Goal: Task Accomplishment & Management: Manage account settings

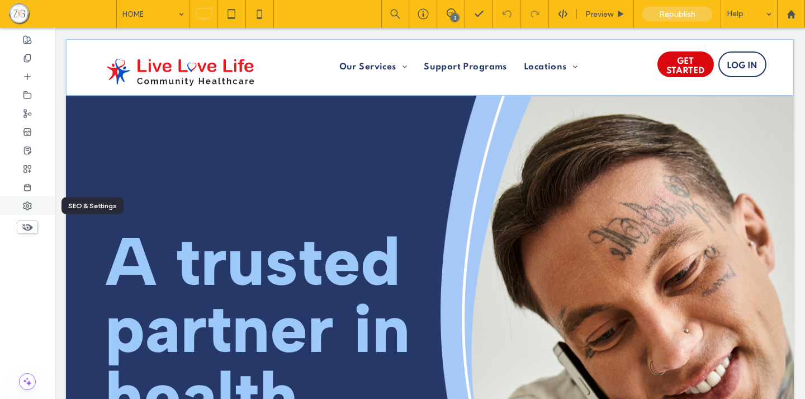
click at [34, 207] on div at bounding box center [27, 205] width 55 height 18
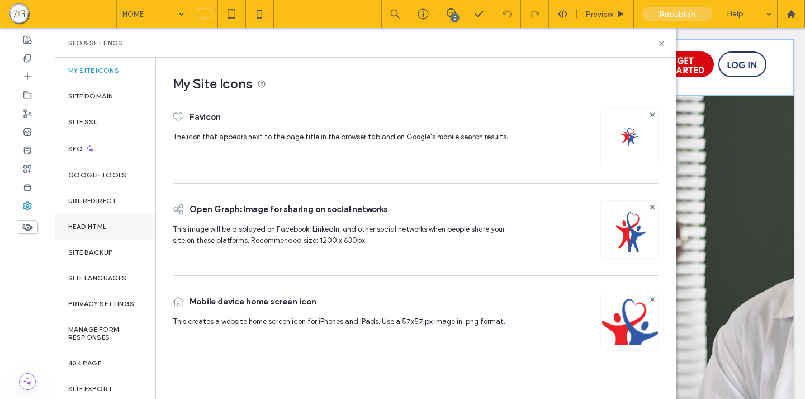
click at [89, 228] on label "Head HTML" at bounding box center [87, 227] width 39 height 8
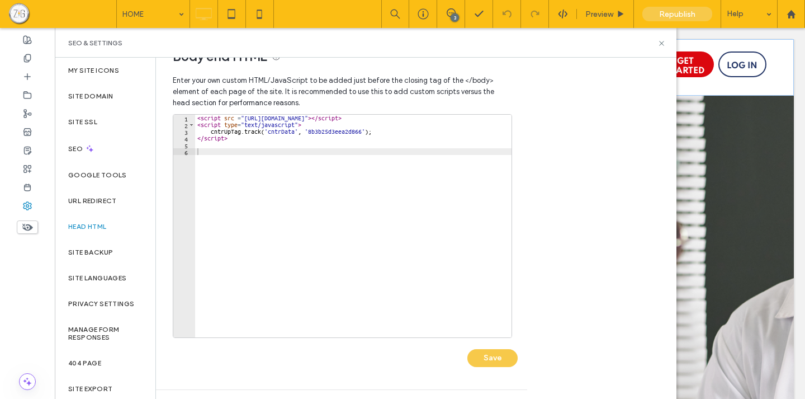
scroll to position [27, 0]
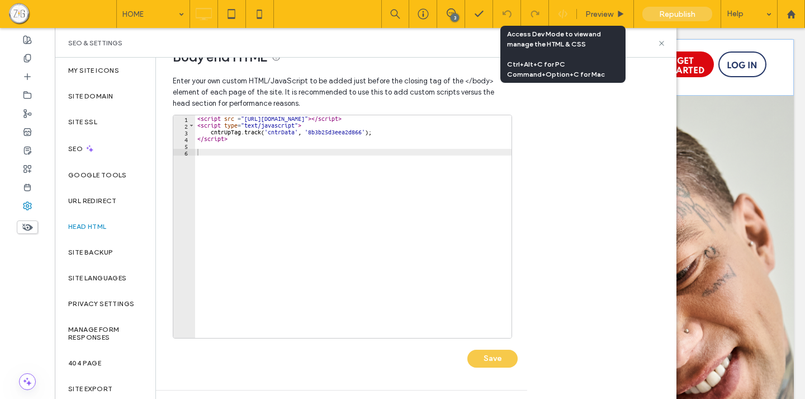
click at [562, 16] on use at bounding box center [562, 14] width 9 height 9
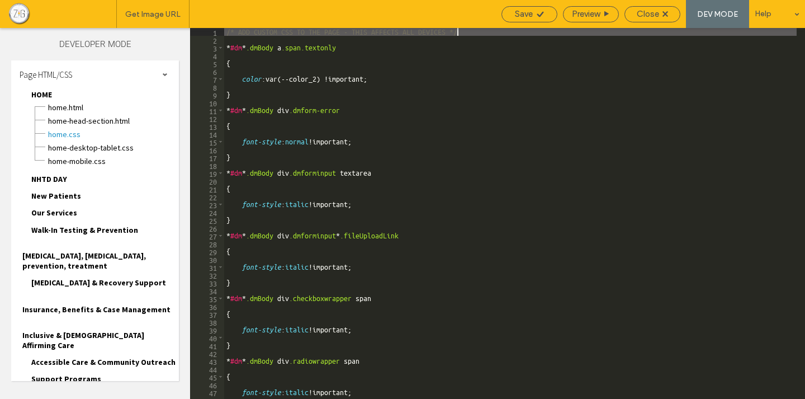
scroll to position [383, 0]
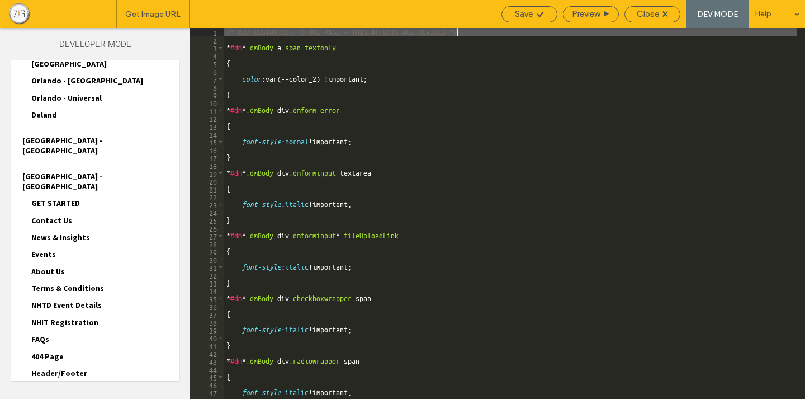
click at [66, 368] on span "Header/Footer" at bounding box center [59, 373] width 56 height 10
click at [68, 380] on span "header.html" at bounding box center [113, 385] width 131 height 11
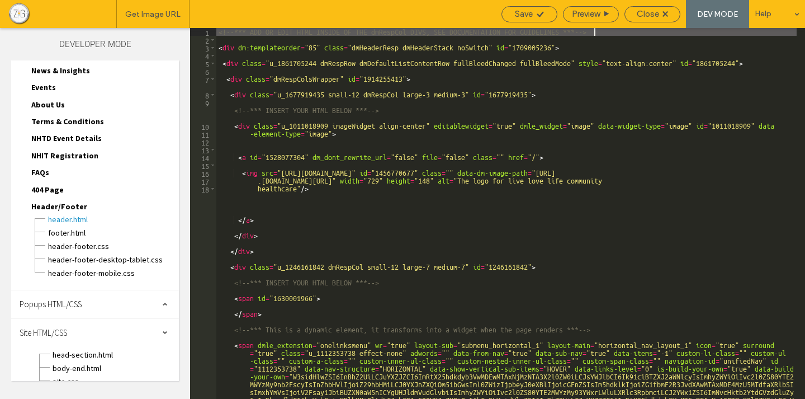
scroll to position [551, 0]
click at [78, 348] on span "head-section.html" at bounding box center [115, 353] width 127 height 11
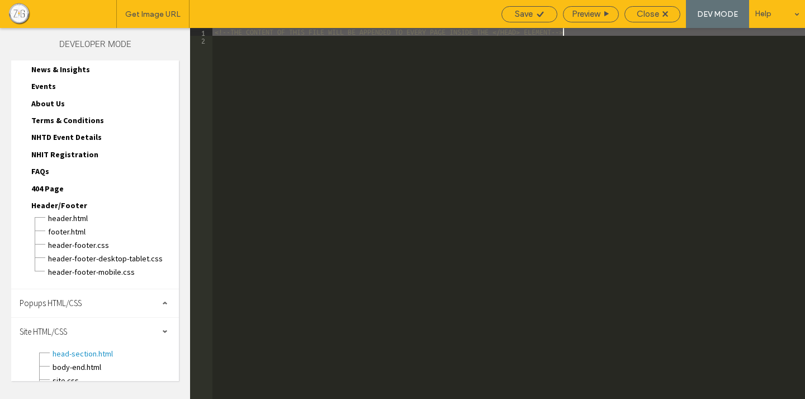
scroll to position [120, 0]
click at [75, 361] on span "body-end.html" at bounding box center [115, 366] width 127 height 11
type textarea "**********"
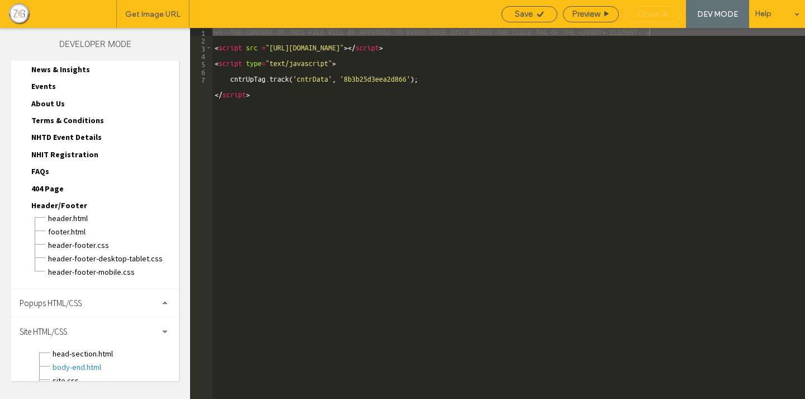
click at [659, 13] on span "Close" at bounding box center [648, 14] width 22 height 10
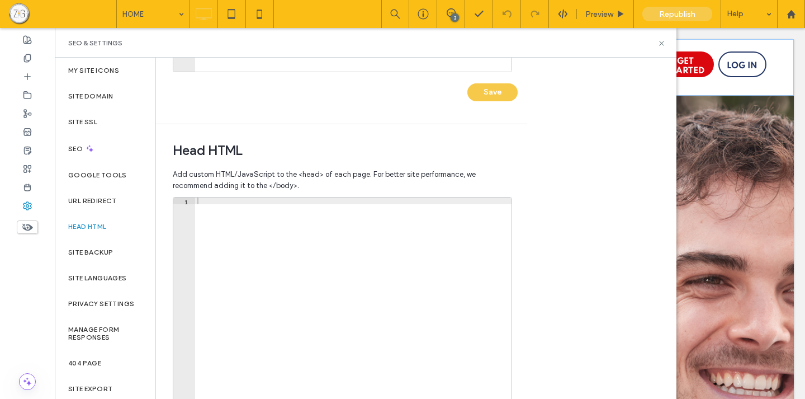
scroll to position [367, 0]
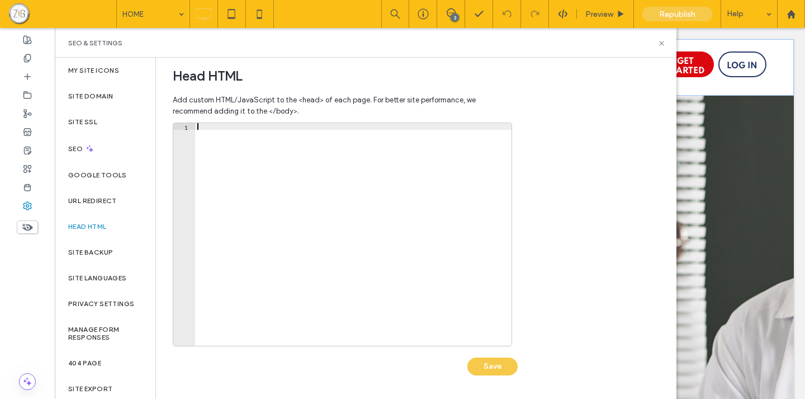
click at [236, 124] on div at bounding box center [353, 241] width 317 height 236
paste textarea "**********"
type textarea "**********"
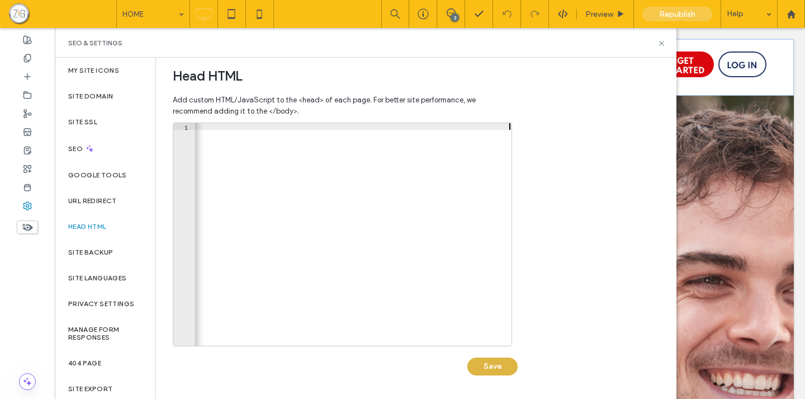
click at [492, 369] on button "Save" at bounding box center [493, 366] width 50 height 18
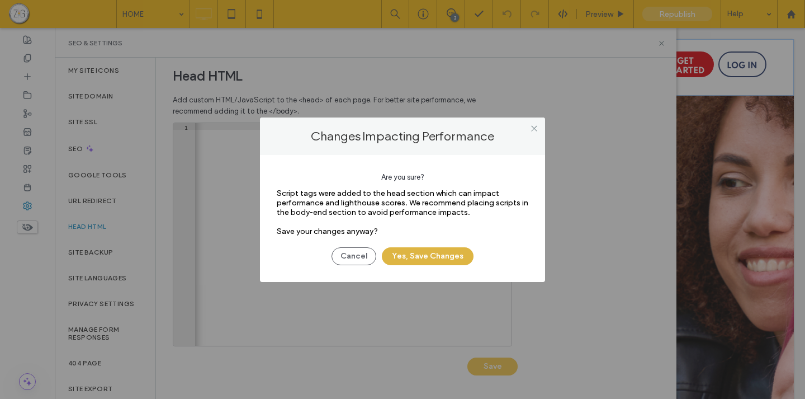
click at [424, 253] on button "Yes, Save Changes" at bounding box center [428, 256] width 92 height 18
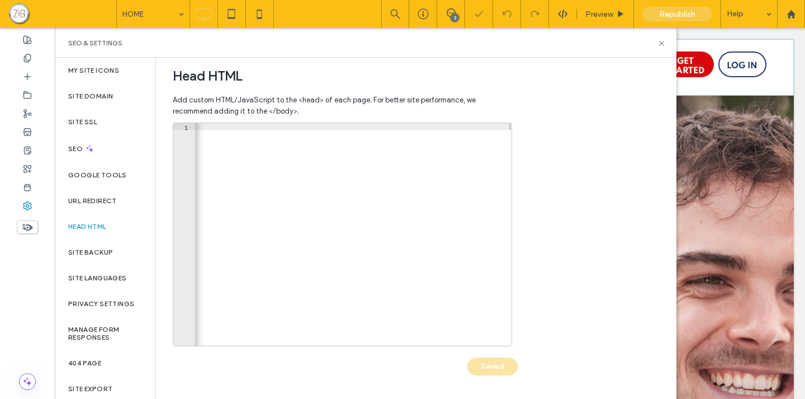
scroll to position [0, 0]
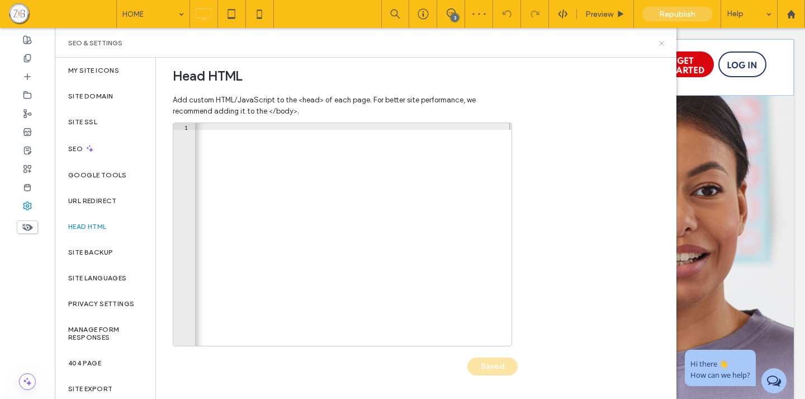
click at [660, 41] on use at bounding box center [661, 43] width 4 height 4
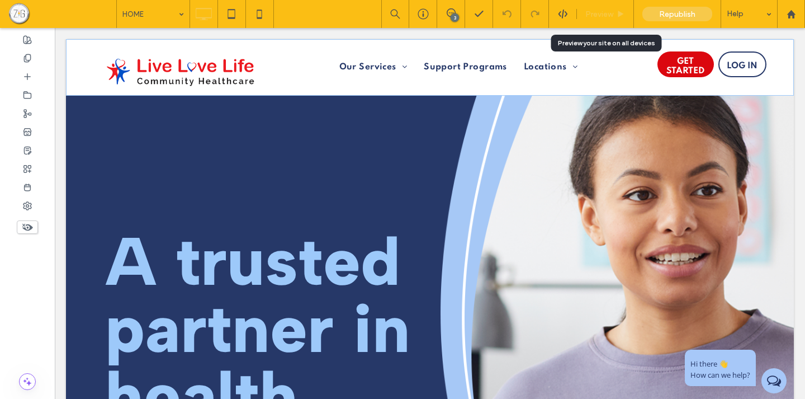
click at [597, 8] on div "Preview" at bounding box center [605, 14] width 57 height 28
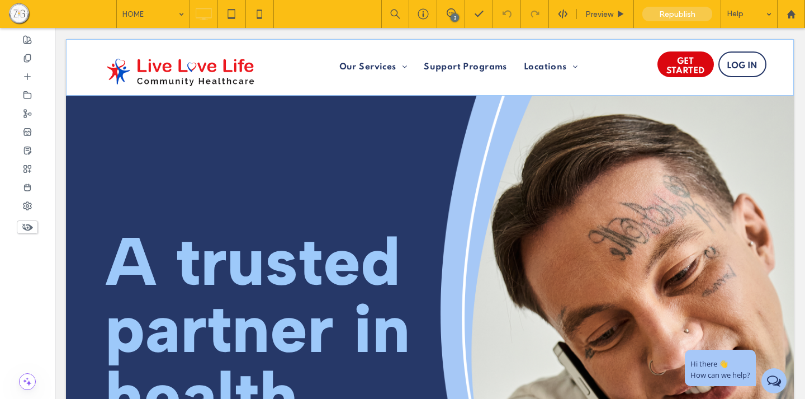
click at [775, 381] on icon at bounding box center [774, 381] width 20 height 20
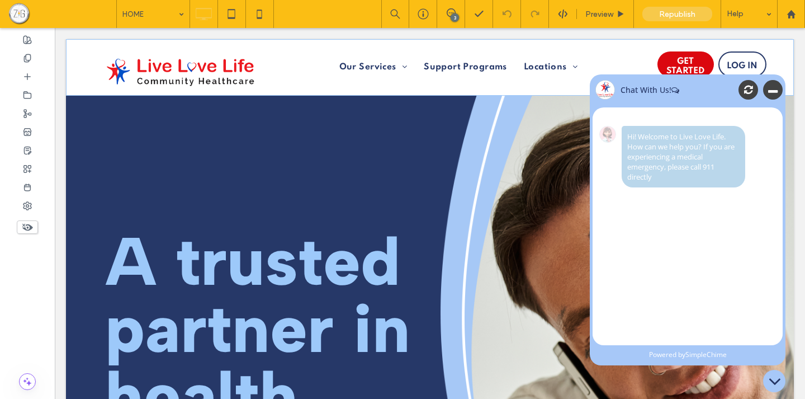
scroll to position [1, 0]
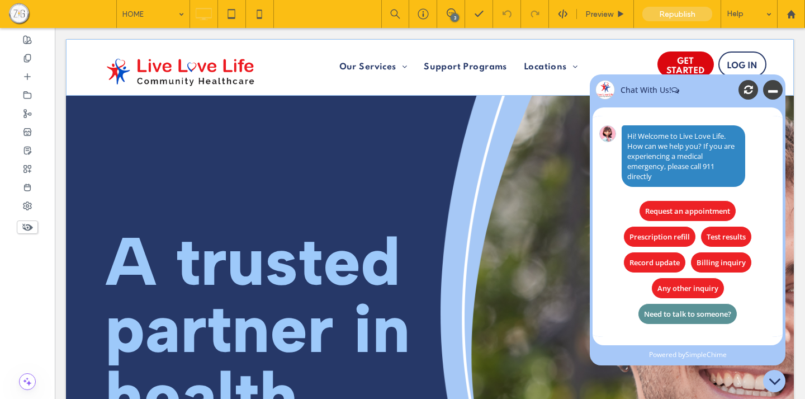
click at [681, 317] on div "Need to talk to someone?" at bounding box center [688, 313] width 100 height 21
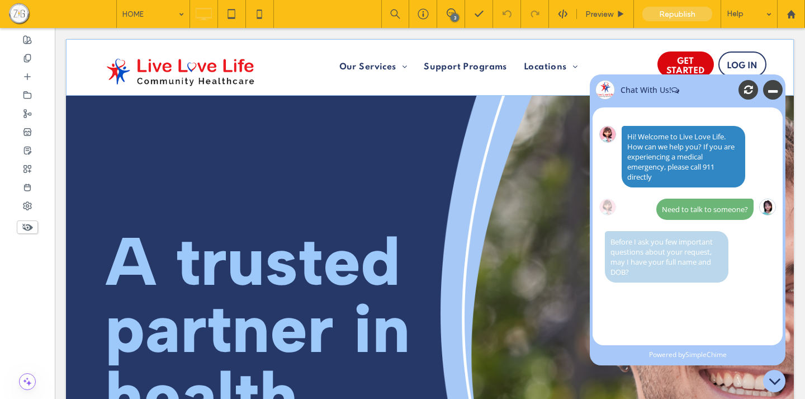
scroll to position [52, 0]
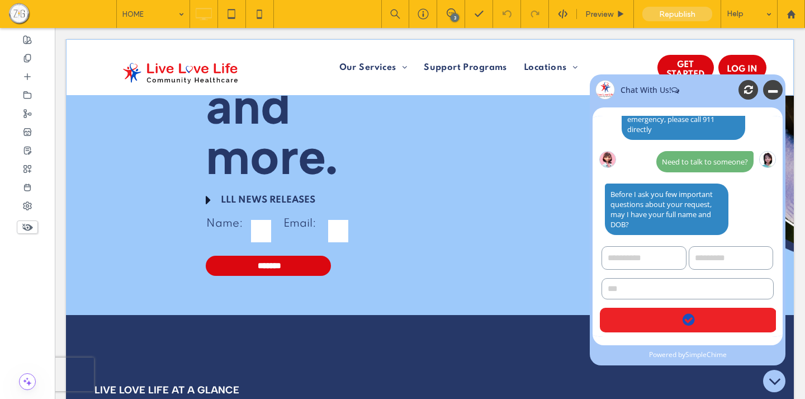
click at [642, 256] on input "text" at bounding box center [644, 257] width 85 height 23
type input "****"
type input "*"
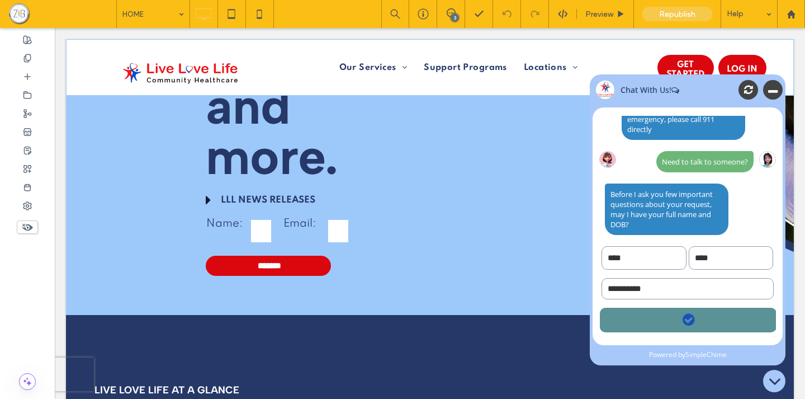
type input "**********"
click at [709, 321] on button at bounding box center [688, 320] width 177 height 25
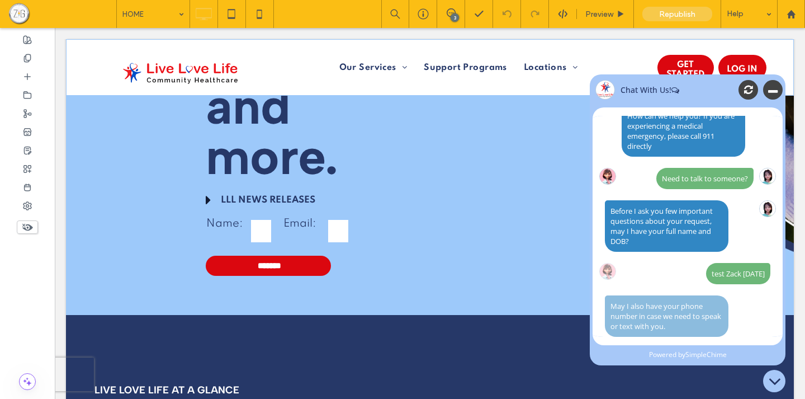
scroll to position [70, 0]
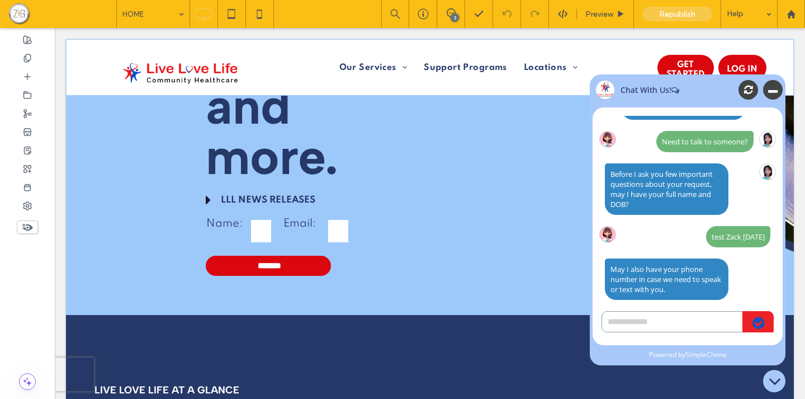
click at [664, 326] on input "text" at bounding box center [688, 321] width 172 height 21
type input "**********"
click at [761, 324] on icon at bounding box center [759, 323] width 12 height 14
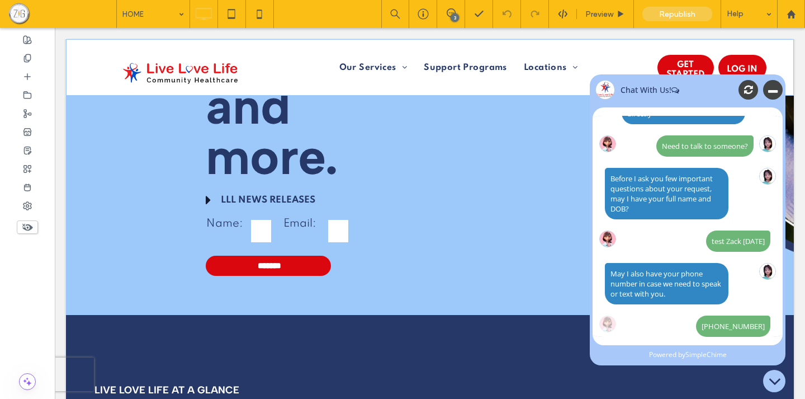
scroll to position [102, 0]
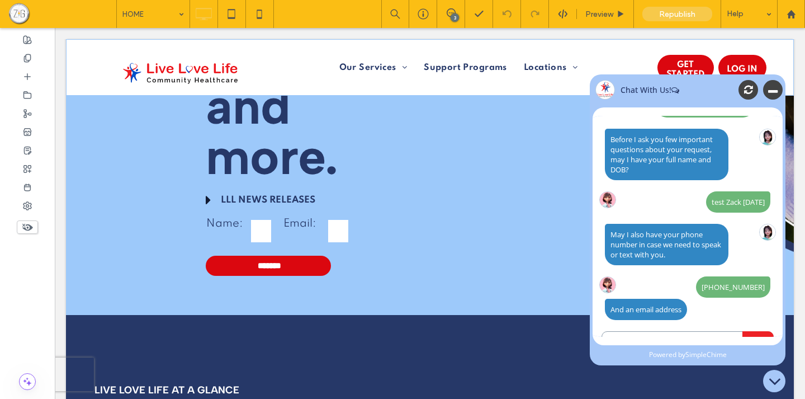
click at [634, 331] on input "text" at bounding box center [688, 341] width 172 height 21
type input "*"
type input "**********"
click at [753, 336] on icon at bounding box center [759, 343] width 12 height 14
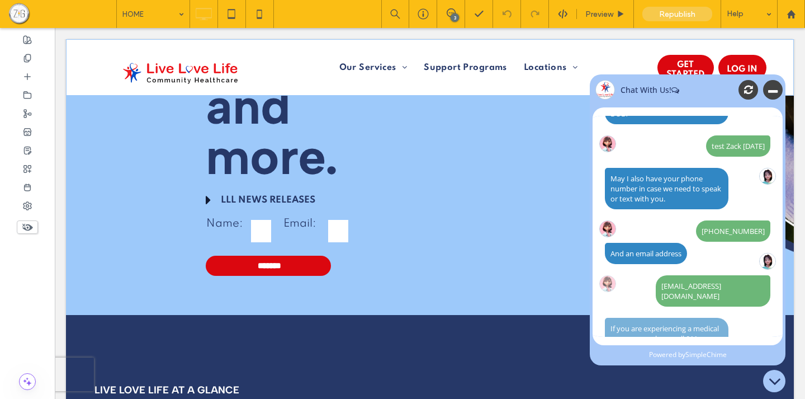
scroll to position [238, 0]
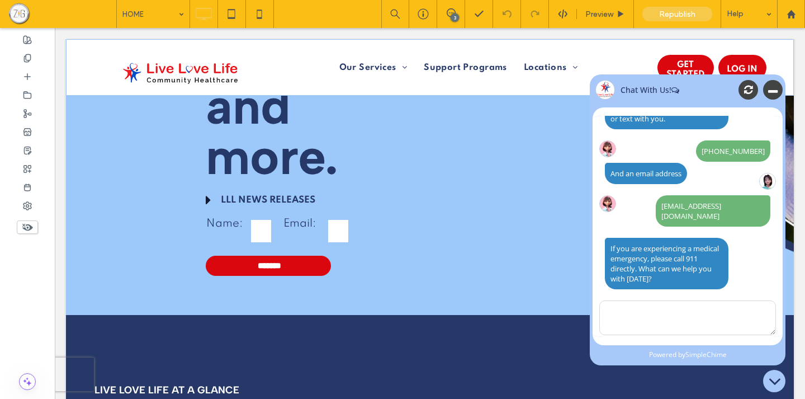
click at [631, 300] on textarea at bounding box center [687, 317] width 177 height 35
type textarea "**********"
click at [693, 341] on button at bounding box center [688, 353] width 177 height 25
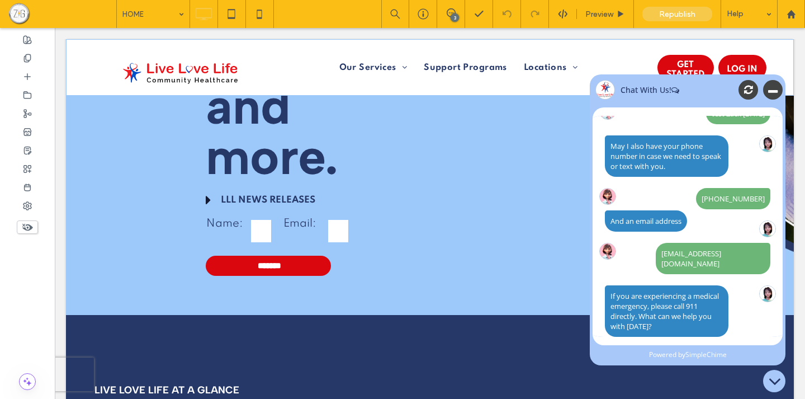
scroll to position [243, 0]
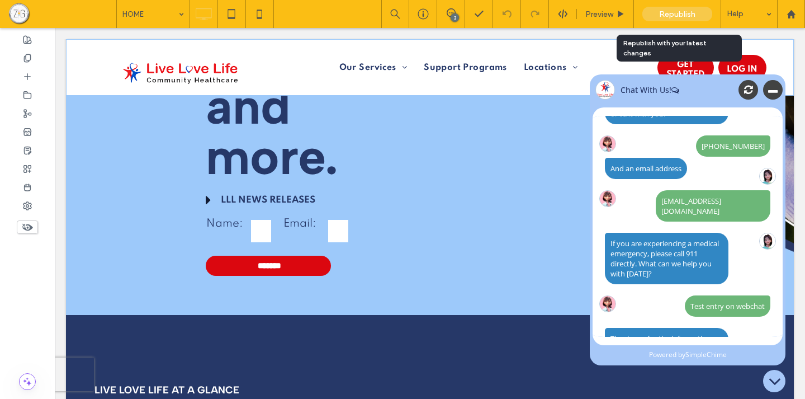
click at [667, 15] on span "Republish" at bounding box center [677, 15] width 36 height 10
